Goal: Transaction & Acquisition: Purchase product/service

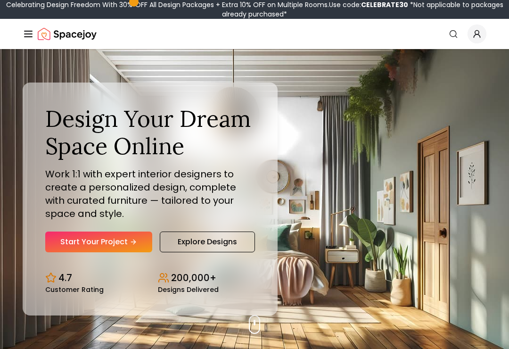
click at [129, 252] on link "Start Your Project" at bounding box center [98, 242] width 107 height 21
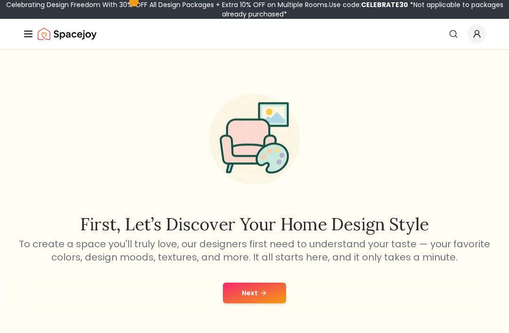
click at [275, 298] on button "Next" at bounding box center [254, 293] width 63 height 21
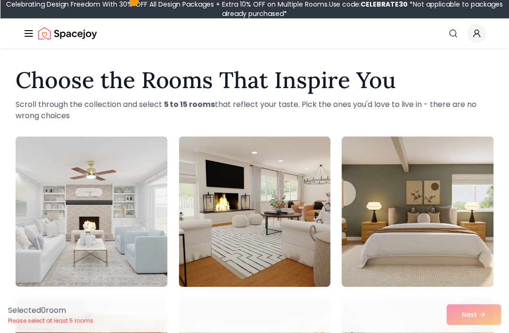
scroll to position [3, 0]
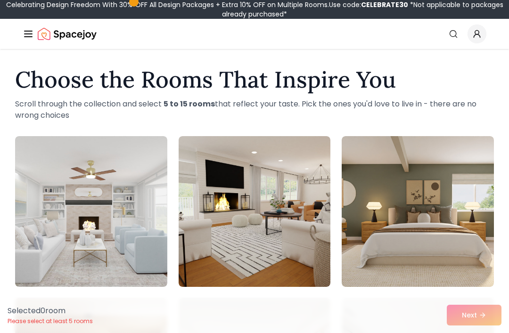
click at [400, 214] on img at bounding box center [418, 211] width 152 height 151
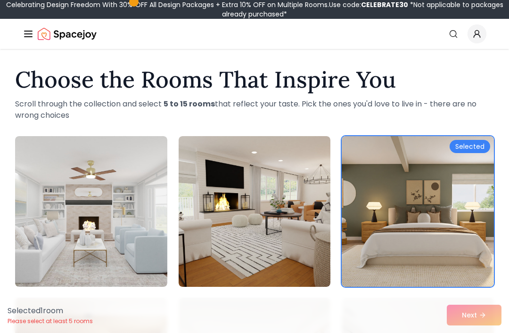
click at [486, 311] on div "Selected 1 room Please select at least 5 rooms Next" at bounding box center [254, 316] width 509 height 36
click at [471, 315] on div "Selected 1 room Please select at least 5 rooms Next" at bounding box center [254, 316] width 509 height 36
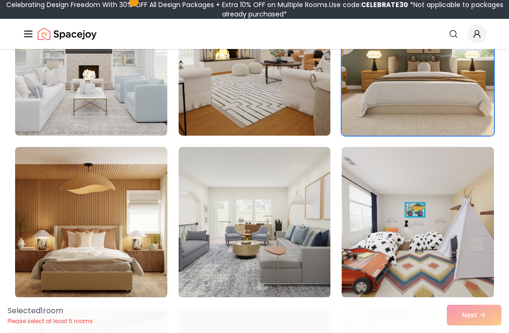
scroll to position [132, 0]
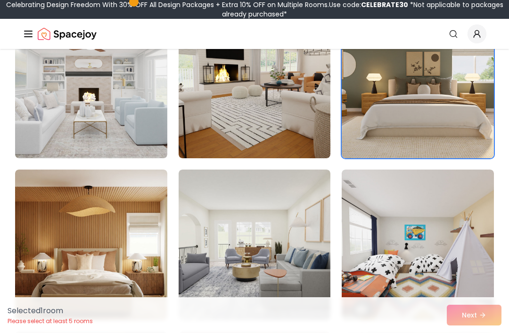
click at [419, 148] on img at bounding box center [418, 83] width 152 height 151
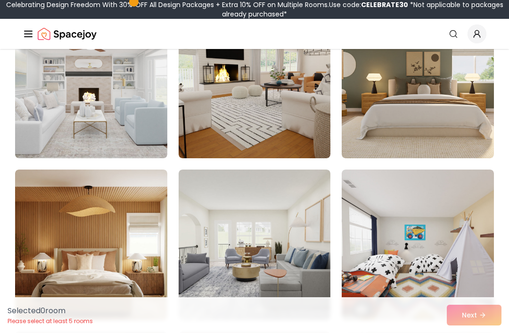
click at [138, 253] on img at bounding box center [91, 245] width 152 height 151
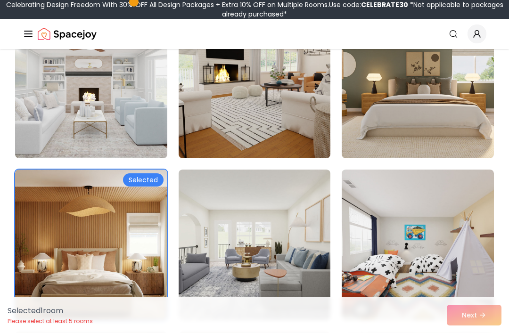
click at [373, 103] on img at bounding box center [418, 83] width 152 height 151
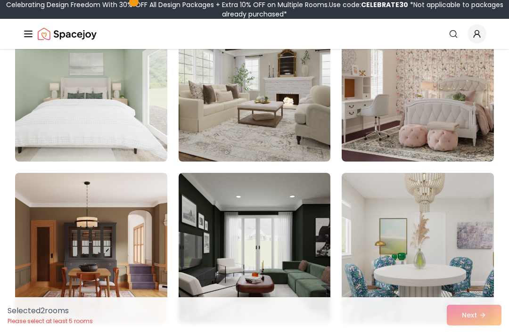
click at [314, 209] on img at bounding box center [255, 248] width 152 height 151
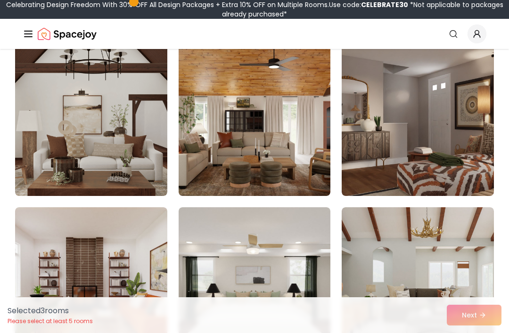
click at [322, 175] on img at bounding box center [255, 120] width 152 height 151
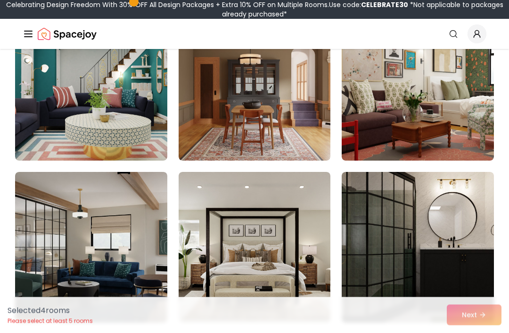
scroll to position [1914, 0]
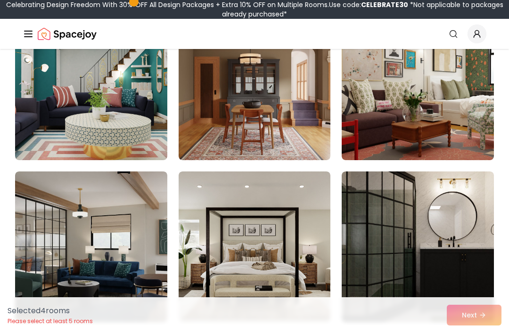
click at [446, 270] on img at bounding box center [418, 247] width 152 height 151
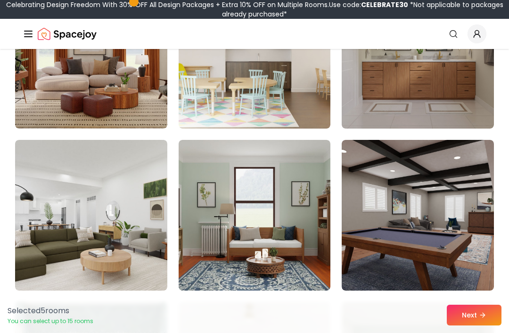
click at [436, 98] on img at bounding box center [418, 53] width 152 height 151
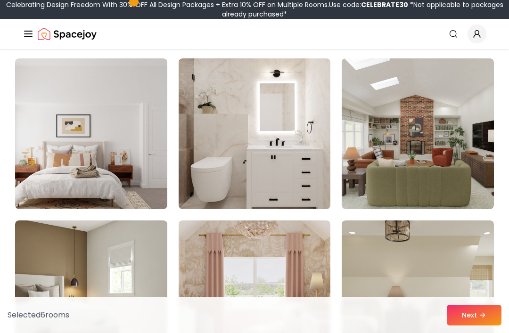
click at [320, 202] on img at bounding box center [255, 133] width 152 height 151
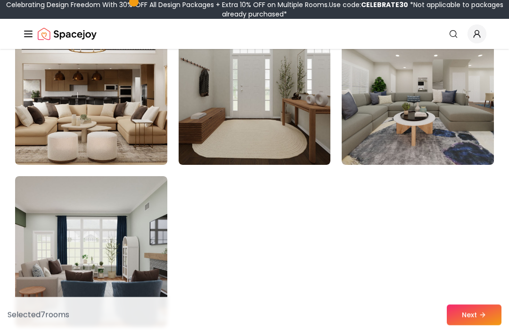
scroll to position [5317, 0]
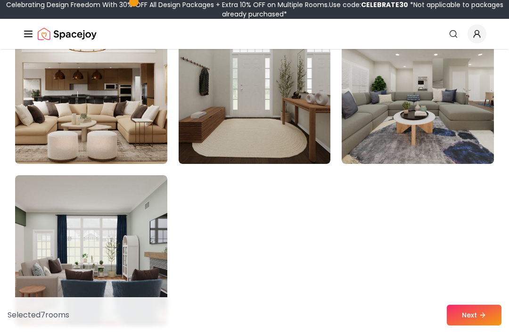
click at [320, 142] on img at bounding box center [255, 88] width 152 height 151
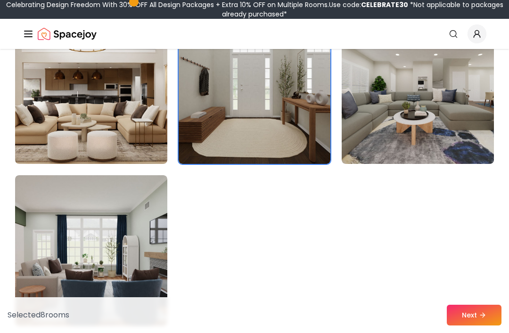
click at [462, 326] on button "Next" at bounding box center [474, 315] width 55 height 21
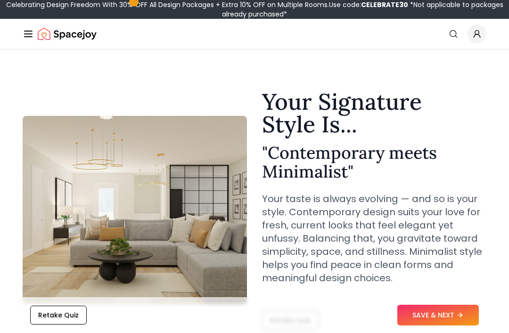
click at [459, 321] on button "SAVE & NEXT" at bounding box center [439, 315] width 82 height 21
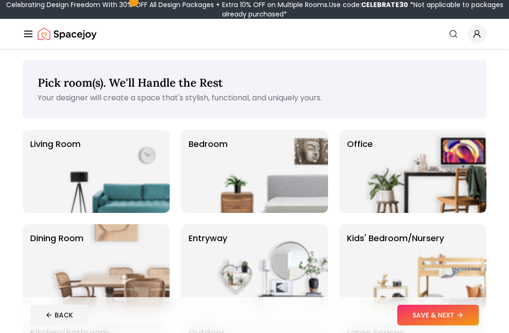
click at [300, 187] on img at bounding box center [267, 171] width 121 height 83
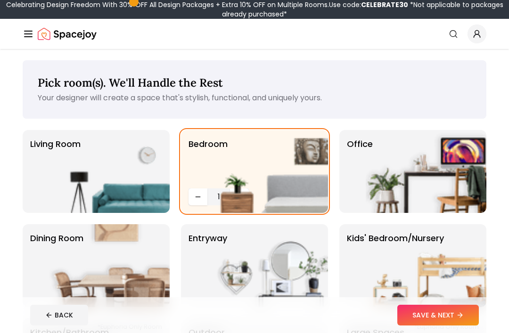
click at [453, 319] on button "SAVE & NEXT" at bounding box center [439, 315] width 82 height 21
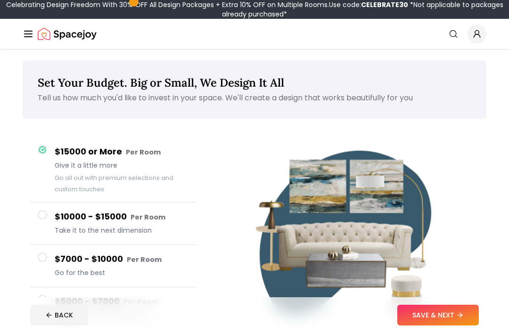
click at [422, 313] on button "SAVE & NEXT" at bounding box center [439, 315] width 82 height 21
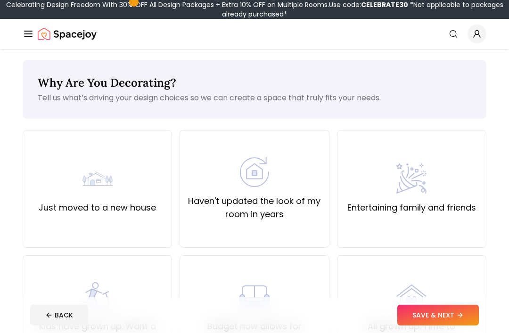
scroll to position [0, 0]
click at [423, 317] on button "SAVE & NEXT" at bounding box center [439, 315] width 82 height 21
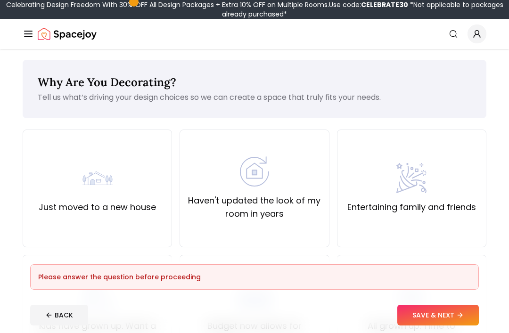
click at [150, 222] on div "Just moved to a new house" at bounding box center [97, 189] width 149 height 118
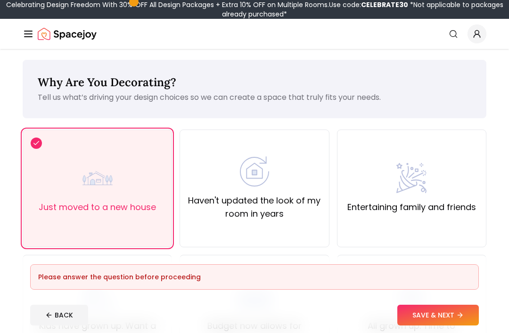
click at [426, 322] on button "SAVE & NEXT" at bounding box center [439, 315] width 82 height 21
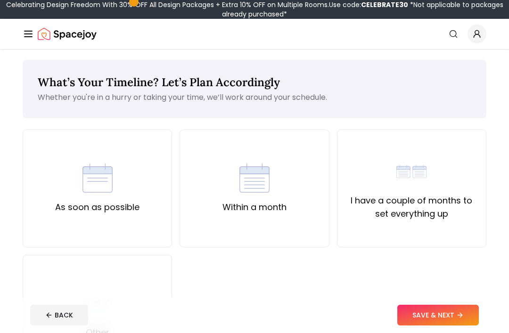
click at [161, 228] on div "As soon as possible" at bounding box center [97, 189] width 149 height 118
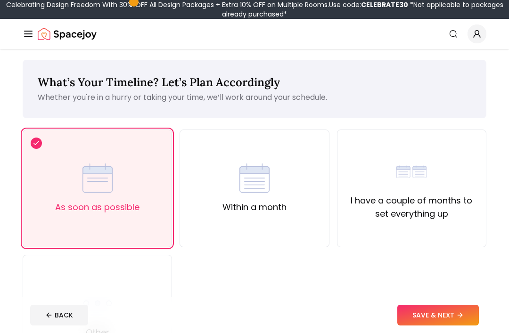
click at [429, 315] on button "SAVE & NEXT" at bounding box center [439, 315] width 82 height 21
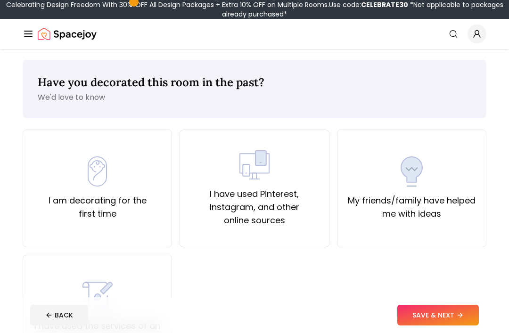
click at [439, 322] on button "SAVE & NEXT" at bounding box center [439, 315] width 82 height 21
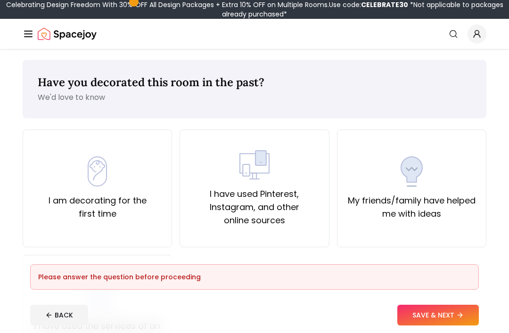
click at [155, 224] on div "I am decorating for the first time" at bounding box center [97, 189] width 149 height 118
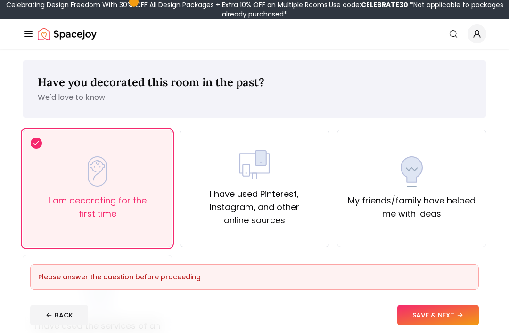
click at [304, 222] on label "I have used Pinterest, Instagram, and other online sources" at bounding box center [254, 208] width 133 height 40
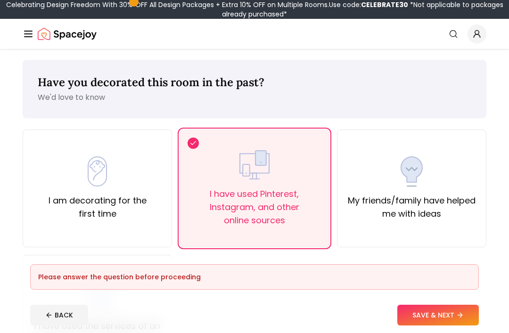
click at [432, 323] on button "SAVE & NEXT" at bounding box center [439, 315] width 82 height 21
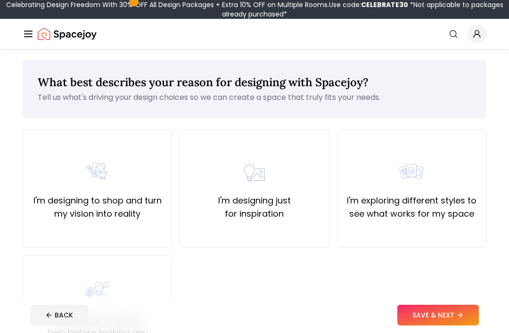
click at [401, 236] on div "I'm exploring different styles to see what works for my space" at bounding box center [411, 189] width 149 height 118
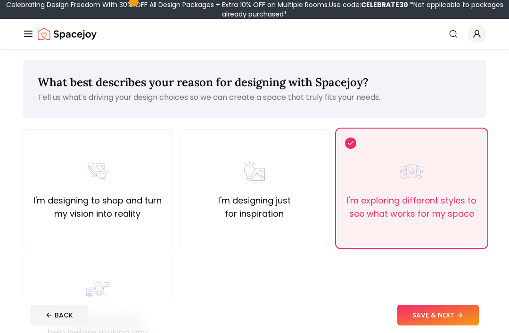
click at [435, 312] on button "SAVE & NEXT" at bounding box center [439, 315] width 82 height 21
